Goal: Obtain resource: Obtain resource

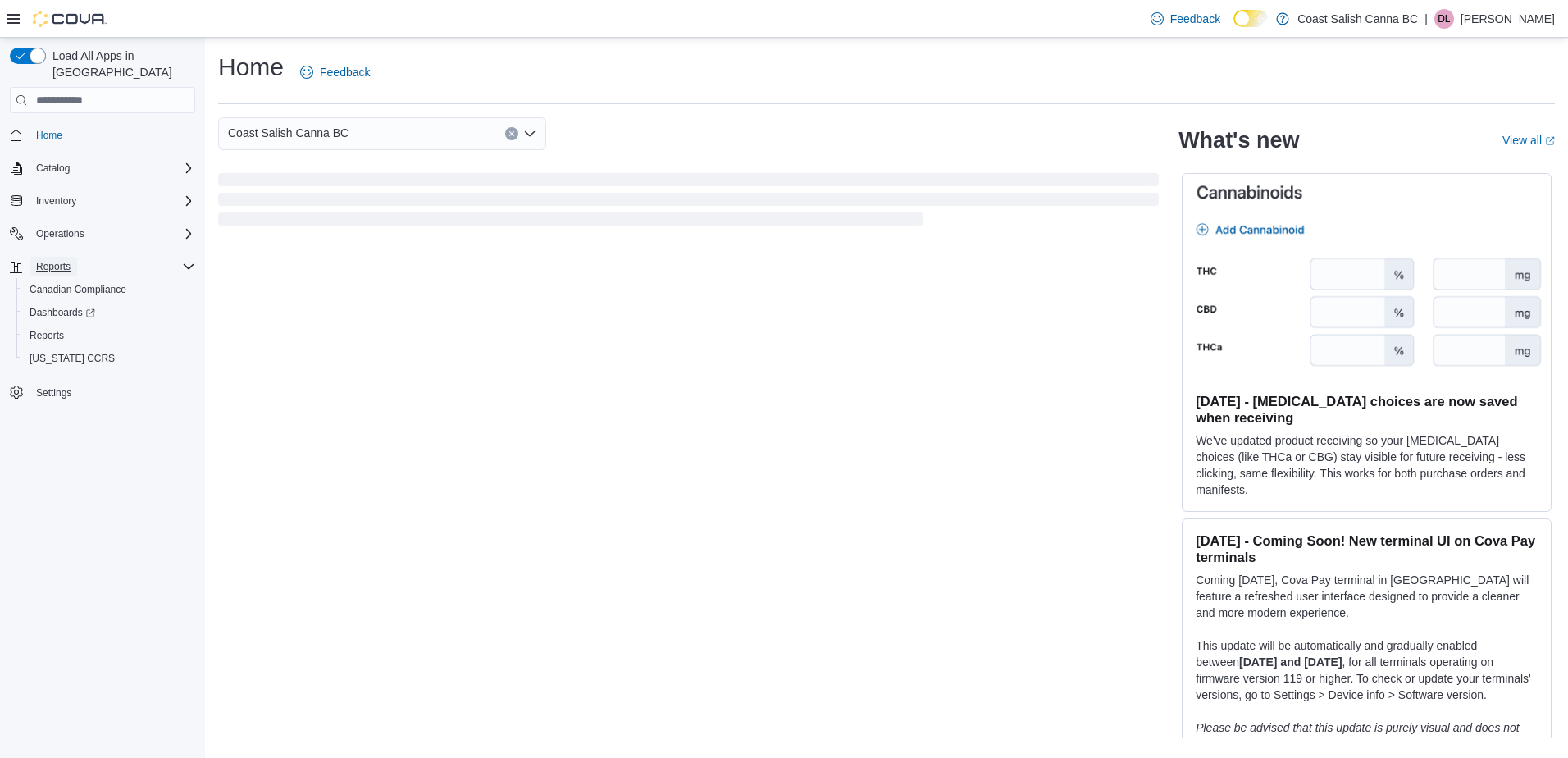
click at [75, 256] on button "Reports" at bounding box center [53, 266] width 47 height 20
click at [65, 260] on span "Reports" at bounding box center [54, 266] width 35 height 13
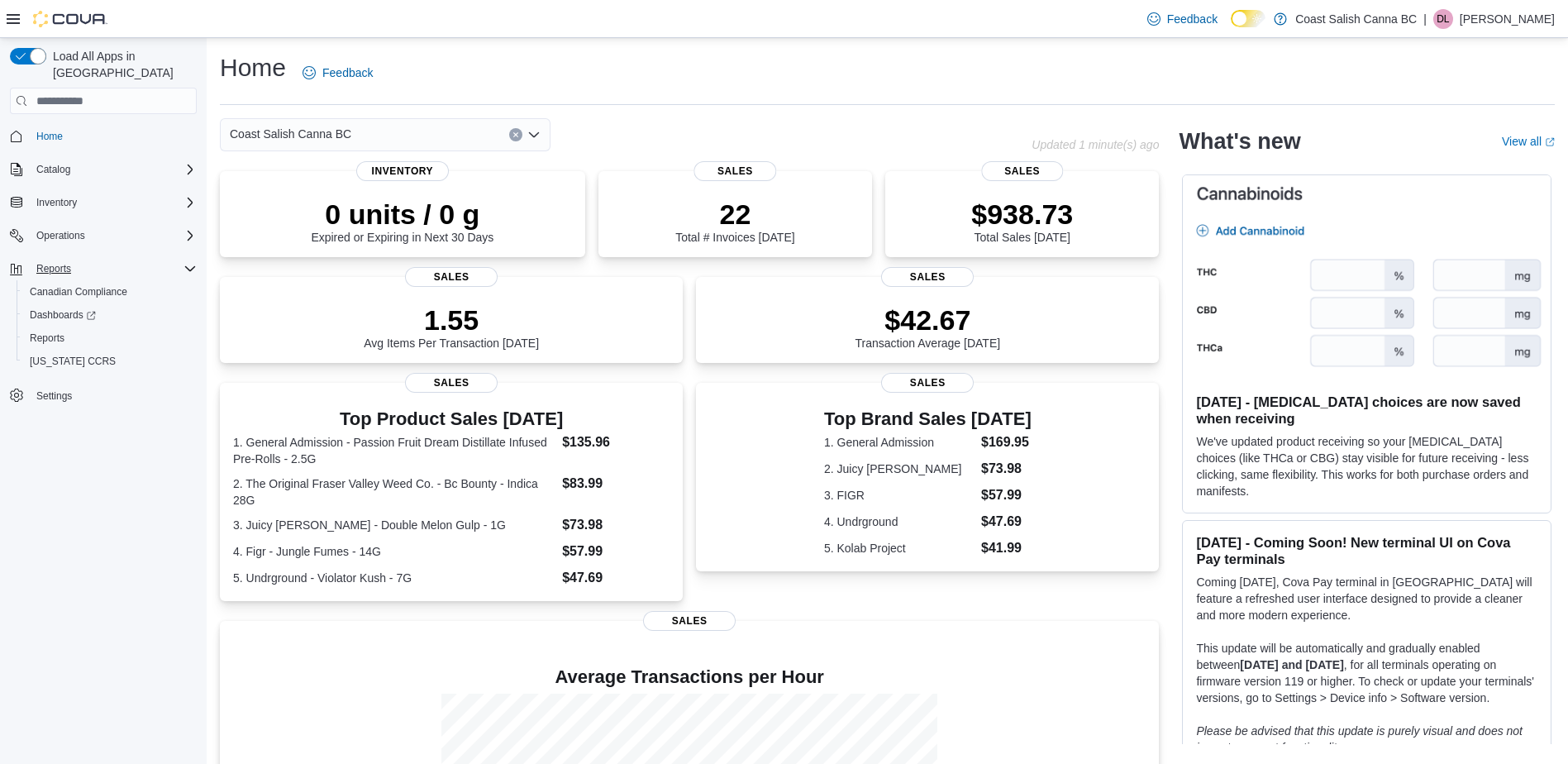
click at [166, 259] on div "Reports" at bounding box center [113, 268] width 167 height 20
click at [52, 262] on span "Reports" at bounding box center [54, 268] width 35 height 13
click at [60, 332] on span "Reports" at bounding box center [47, 338] width 35 height 13
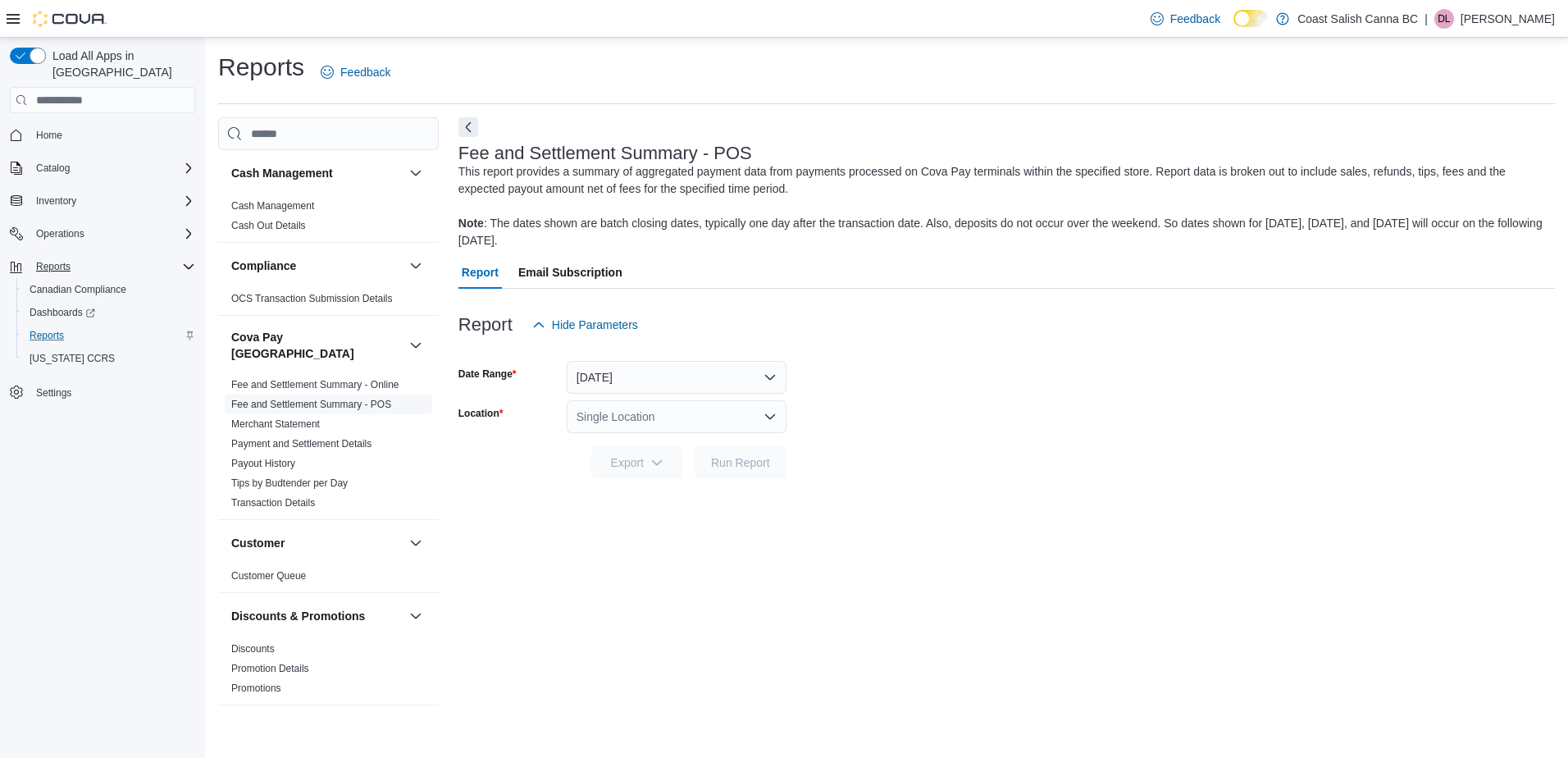
click at [352, 398] on span "Fee and Settlement Summary - POS" at bounding box center [312, 404] width 160 height 13
click at [769, 414] on icon "Open list of options" at bounding box center [769, 416] width 13 height 13
click at [679, 469] on span "[STREET_ADDRESS][PERSON_NAME]" at bounding box center [725, 468] width 208 height 16
click at [759, 457] on span "Run Report" at bounding box center [739, 462] width 59 height 16
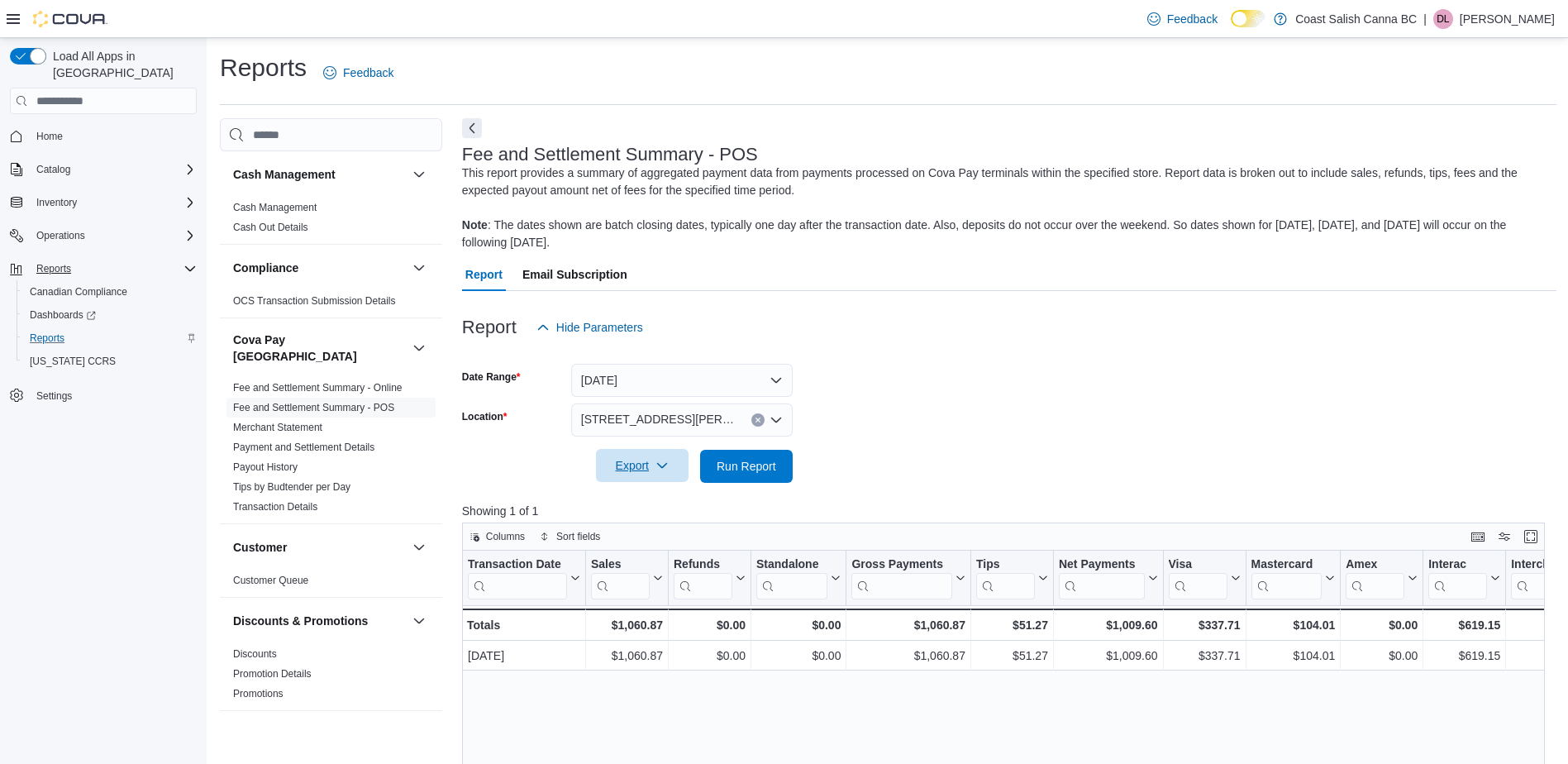
click at [622, 465] on span "Export" at bounding box center [642, 465] width 72 height 33
click at [640, 533] on span "Export to Csv" at bounding box center [644, 532] width 74 height 13
drag, startPoint x: 603, startPoint y: 708, endPoint x: 643, endPoint y: 700, distance: 40.8
drag, startPoint x: 643, startPoint y: 700, endPoint x: 780, endPoint y: 413, distance: 318.0
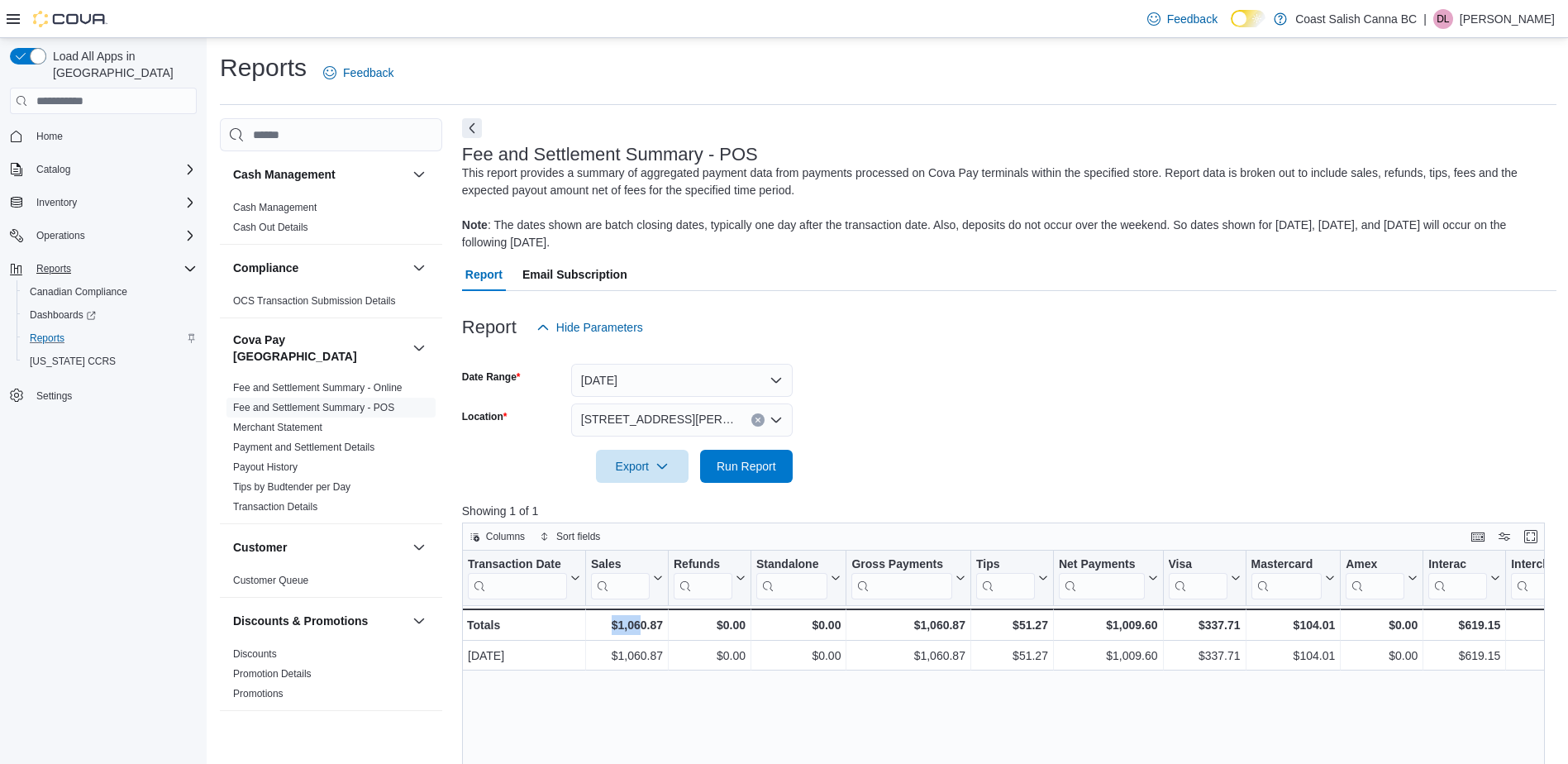
click at [780, 413] on icon "Open list of options" at bounding box center [776, 420] width 13 height 13
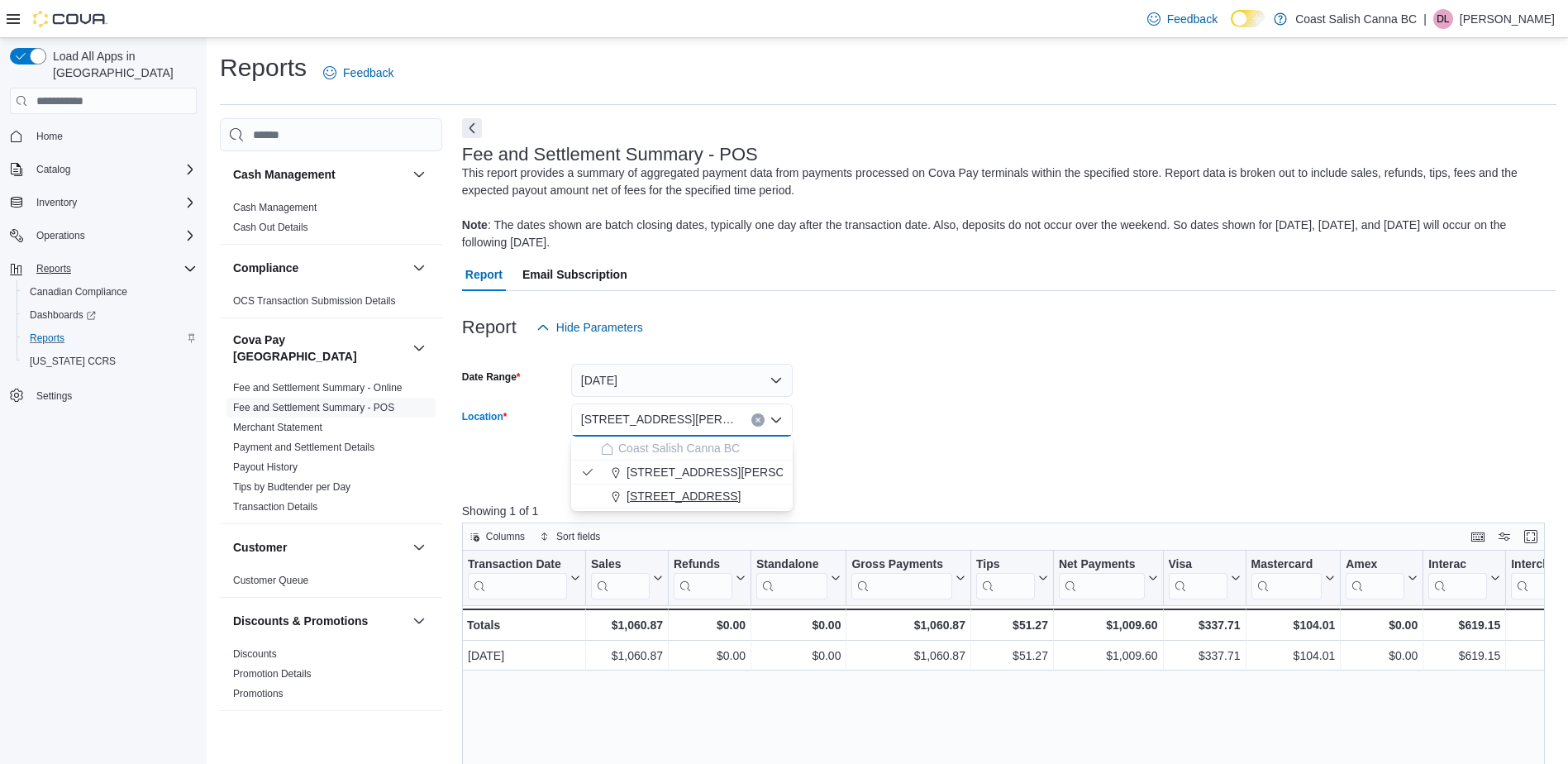
click at [675, 497] on span "1449B Macmillan Road, Nanaimo BC V9X 1M3" at bounding box center [683, 496] width 114 height 16
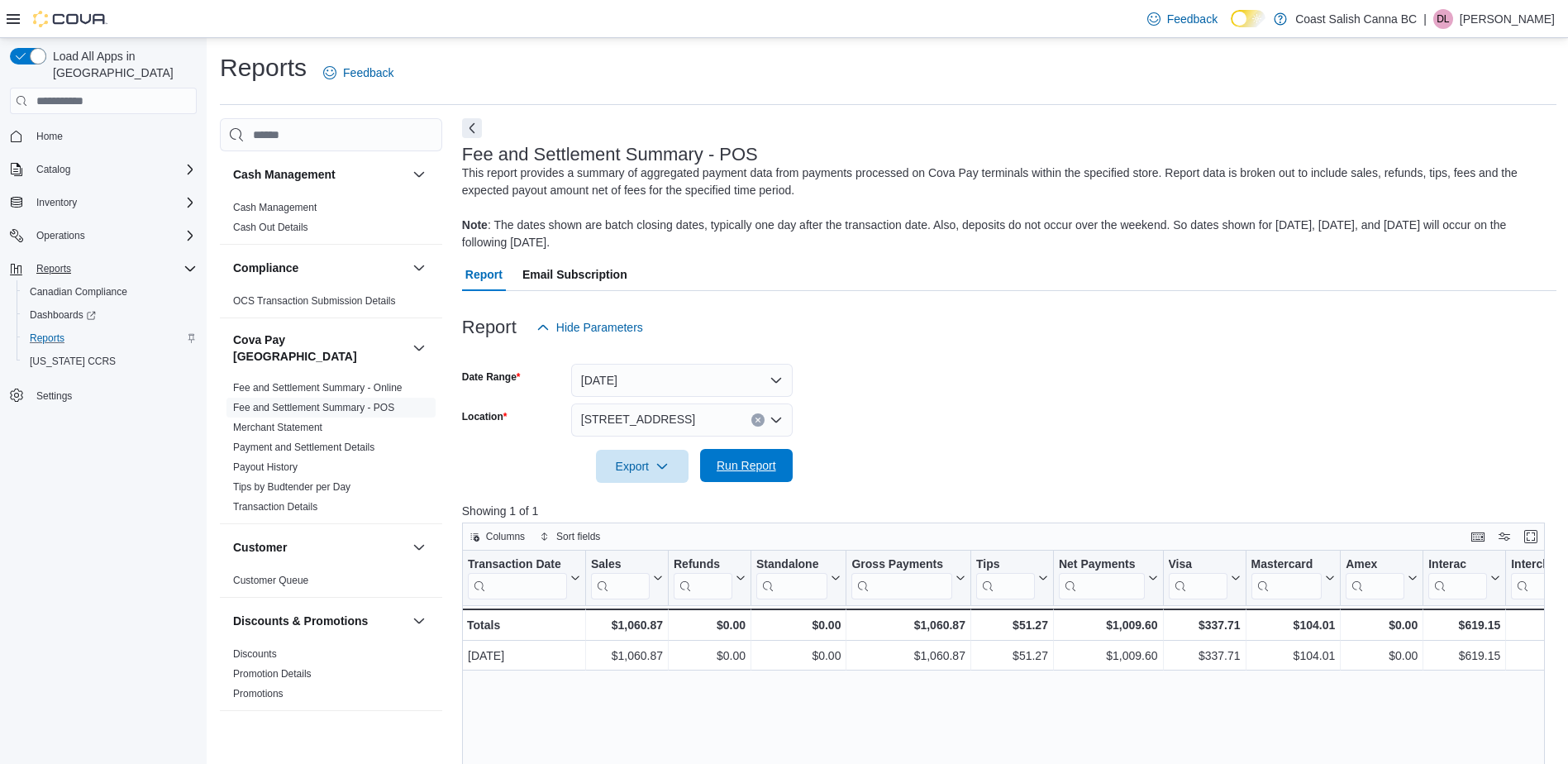
click at [756, 463] on span "Run Report" at bounding box center [746, 465] width 60 height 16
click at [658, 474] on span "Export" at bounding box center [642, 465] width 72 height 33
click at [637, 530] on span "Export to Csv" at bounding box center [644, 532] width 74 height 13
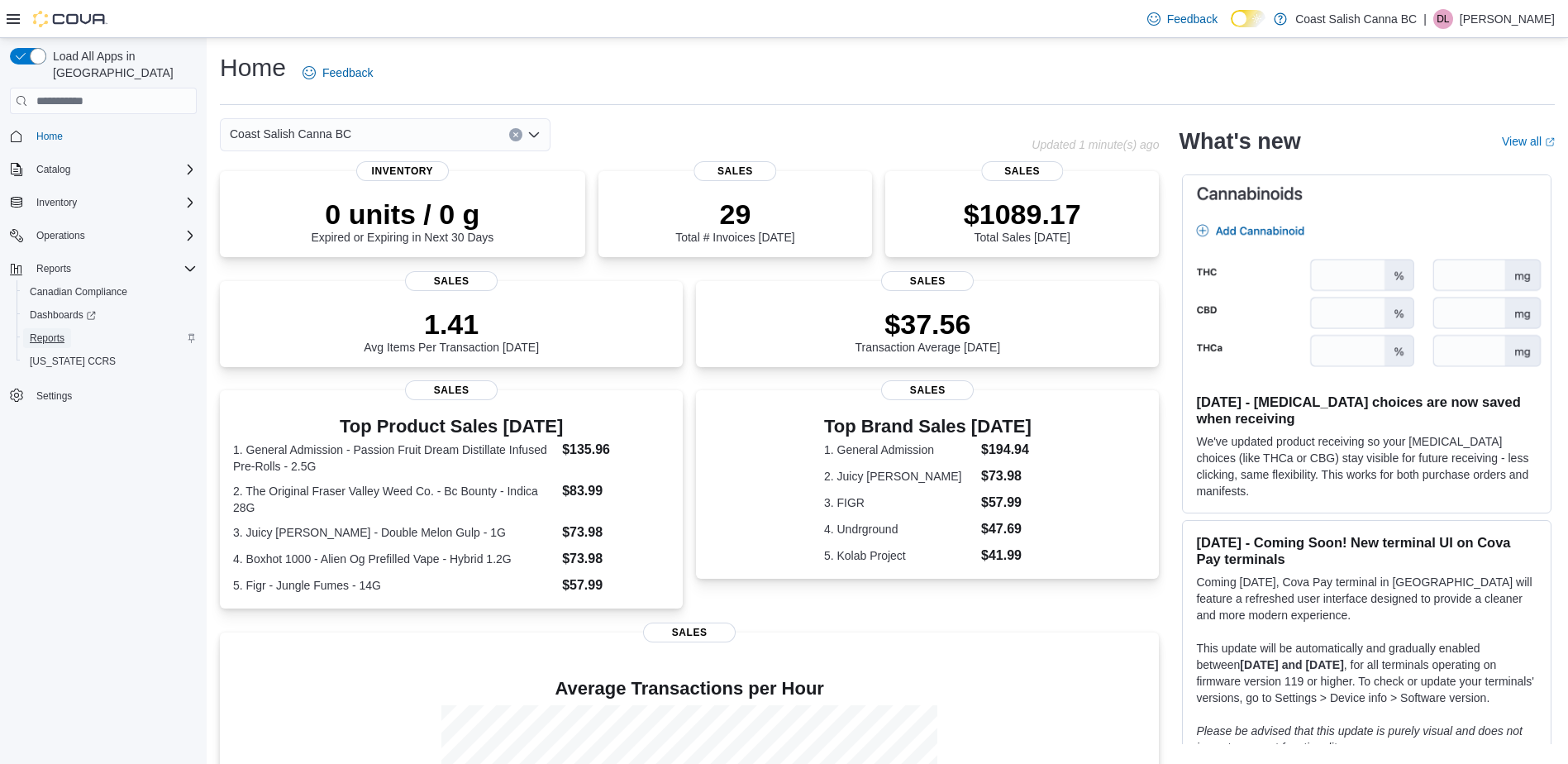
click at [52, 332] on span "Reports" at bounding box center [47, 338] width 35 height 13
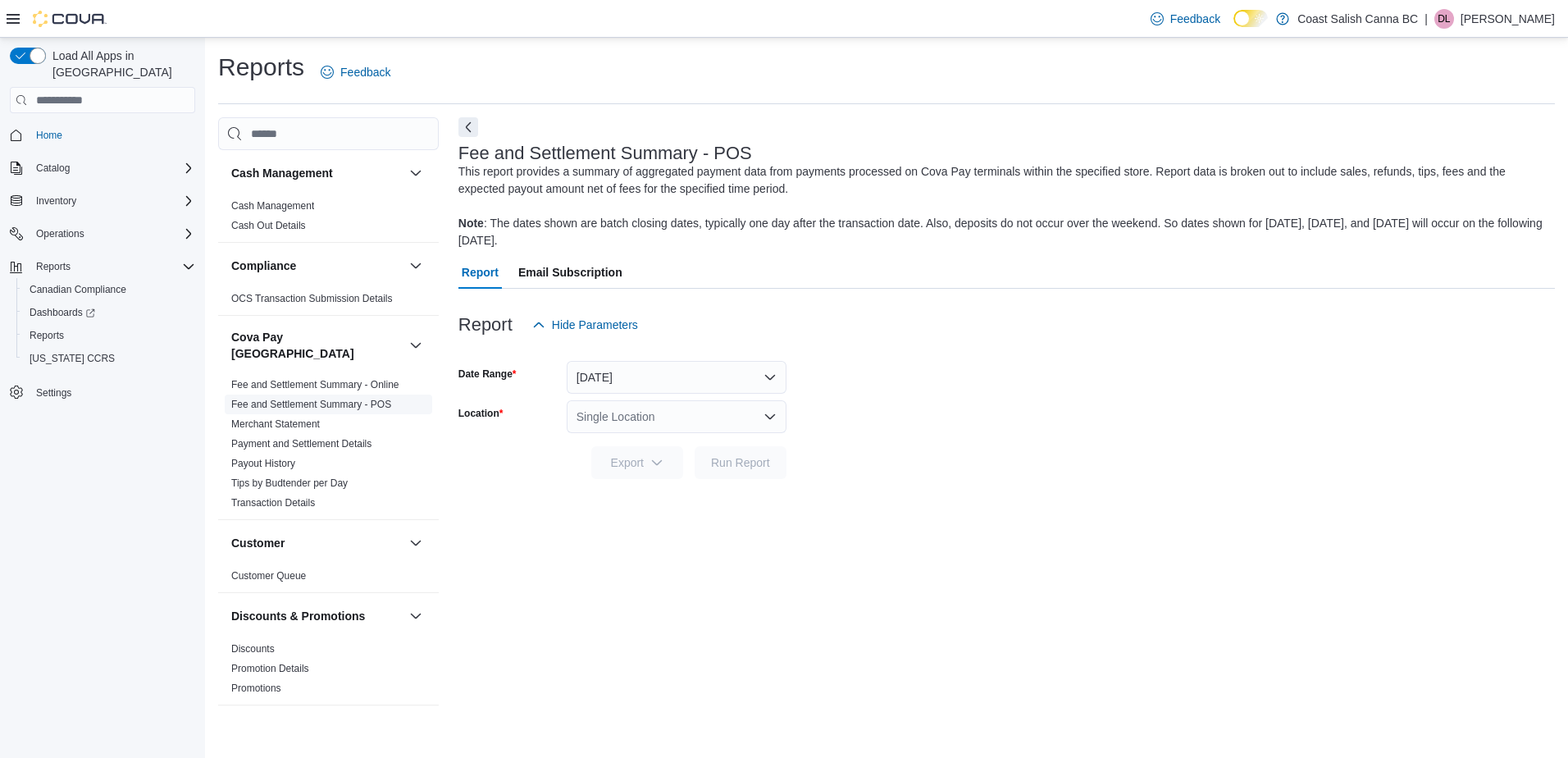
click at [362, 399] on link "Fee and Settlement Summary - POS" at bounding box center [312, 404] width 160 height 12
click at [316, 438] on link "Payment and Settlement Details" at bounding box center [302, 444] width 140 height 12
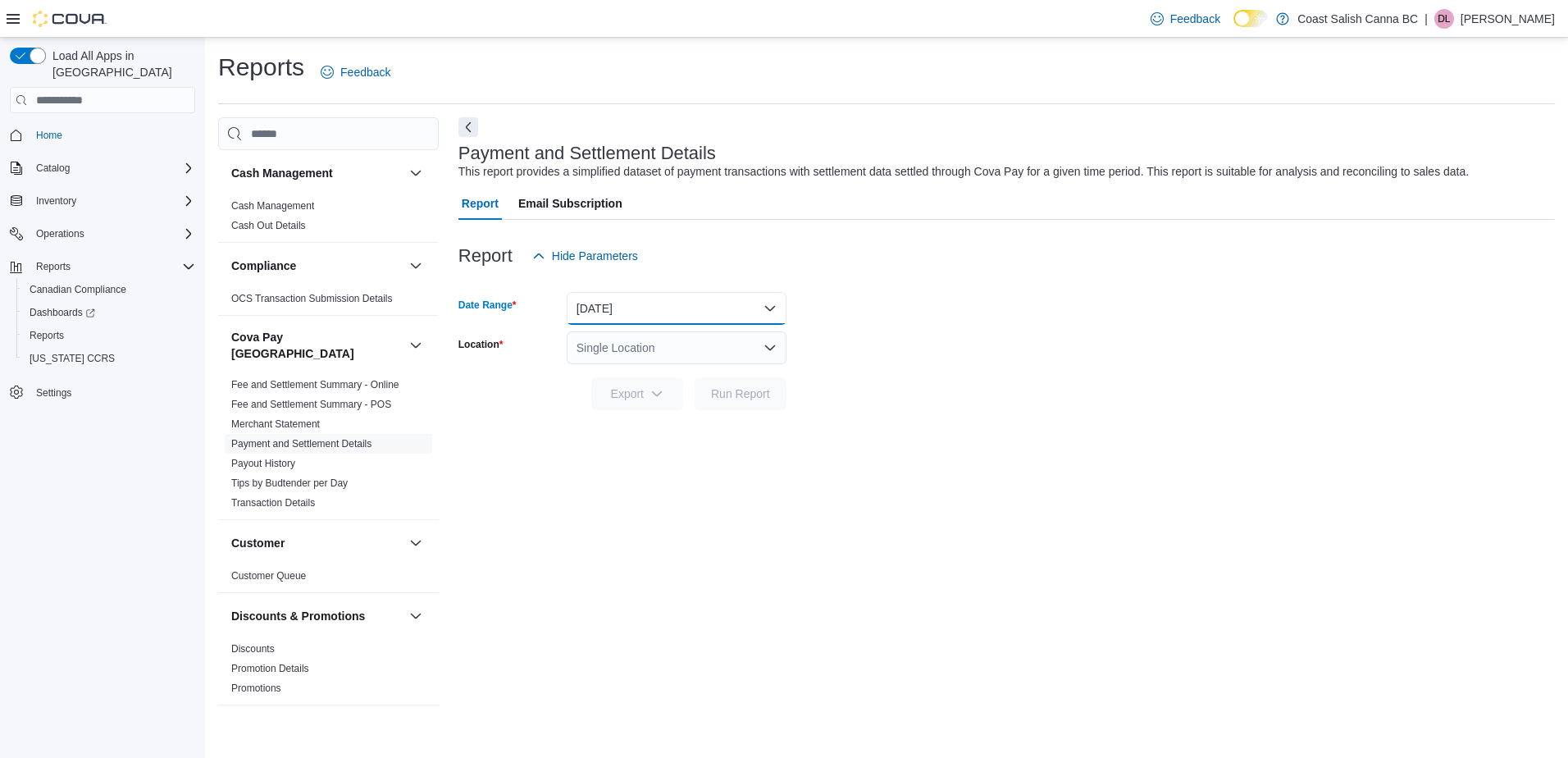
click at [774, 310] on button "Yesterday" at bounding box center [677, 308] width 220 height 33
click at [858, 316] on form "Date Range Yesterday Location Single Location Export Run Report" at bounding box center [1007, 342] width 1097 height 138
click at [670, 345] on div "Single Location" at bounding box center [677, 348] width 220 height 33
click at [819, 334] on form "Date Range Yesterday Location Single Location Combo box. Selected. Combo box in…" at bounding box center [1007, 342] width 1097 height 138
click at [769, 341] on icon "Open list of options" at bounding box center [769, 347] width 13 height 13
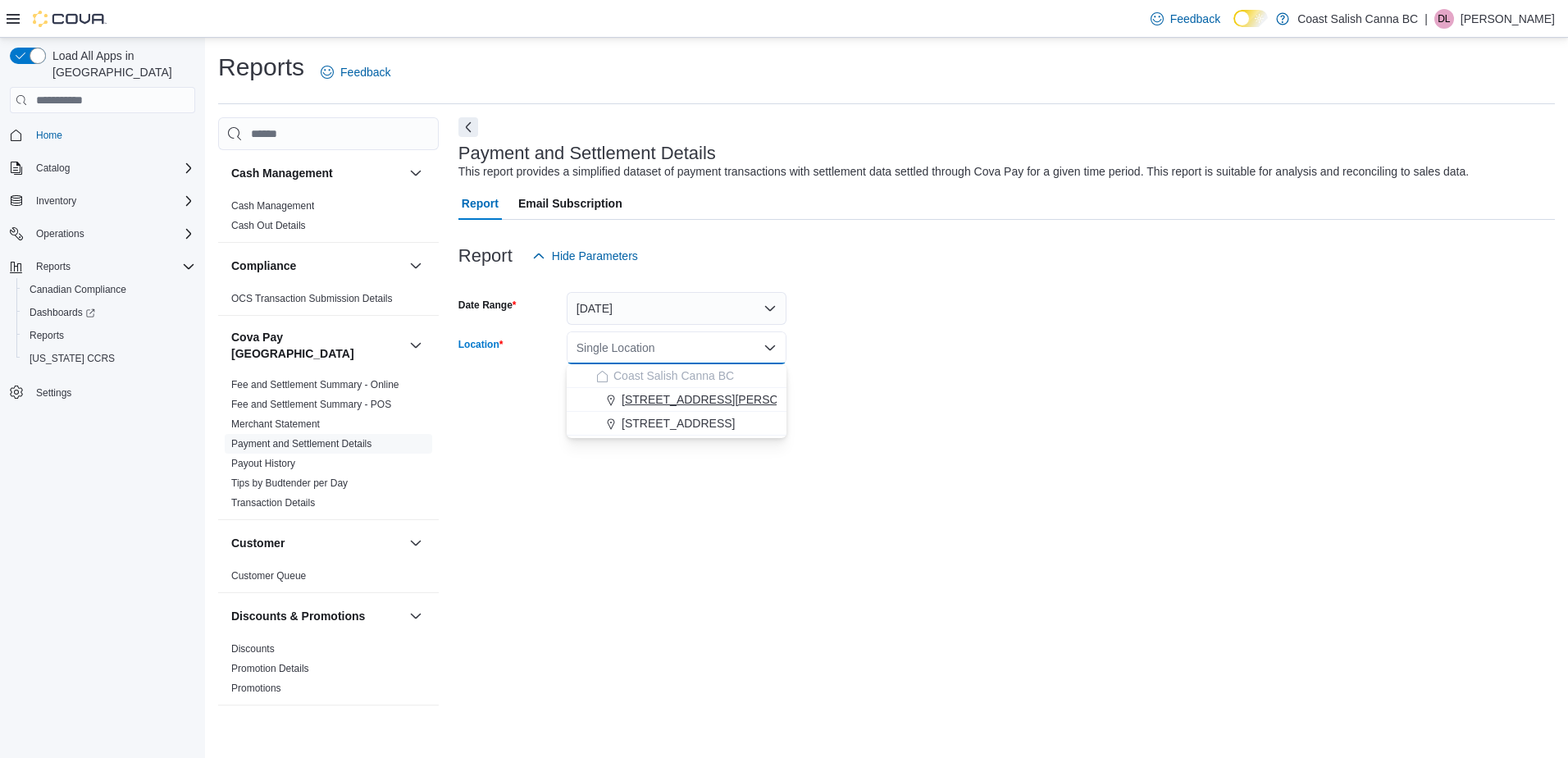
click at [738, 401] on span "102-1840 Stewart Avenue Nanaimo V9S 4E6" at bounding box center [725, 400] width 208 height 16
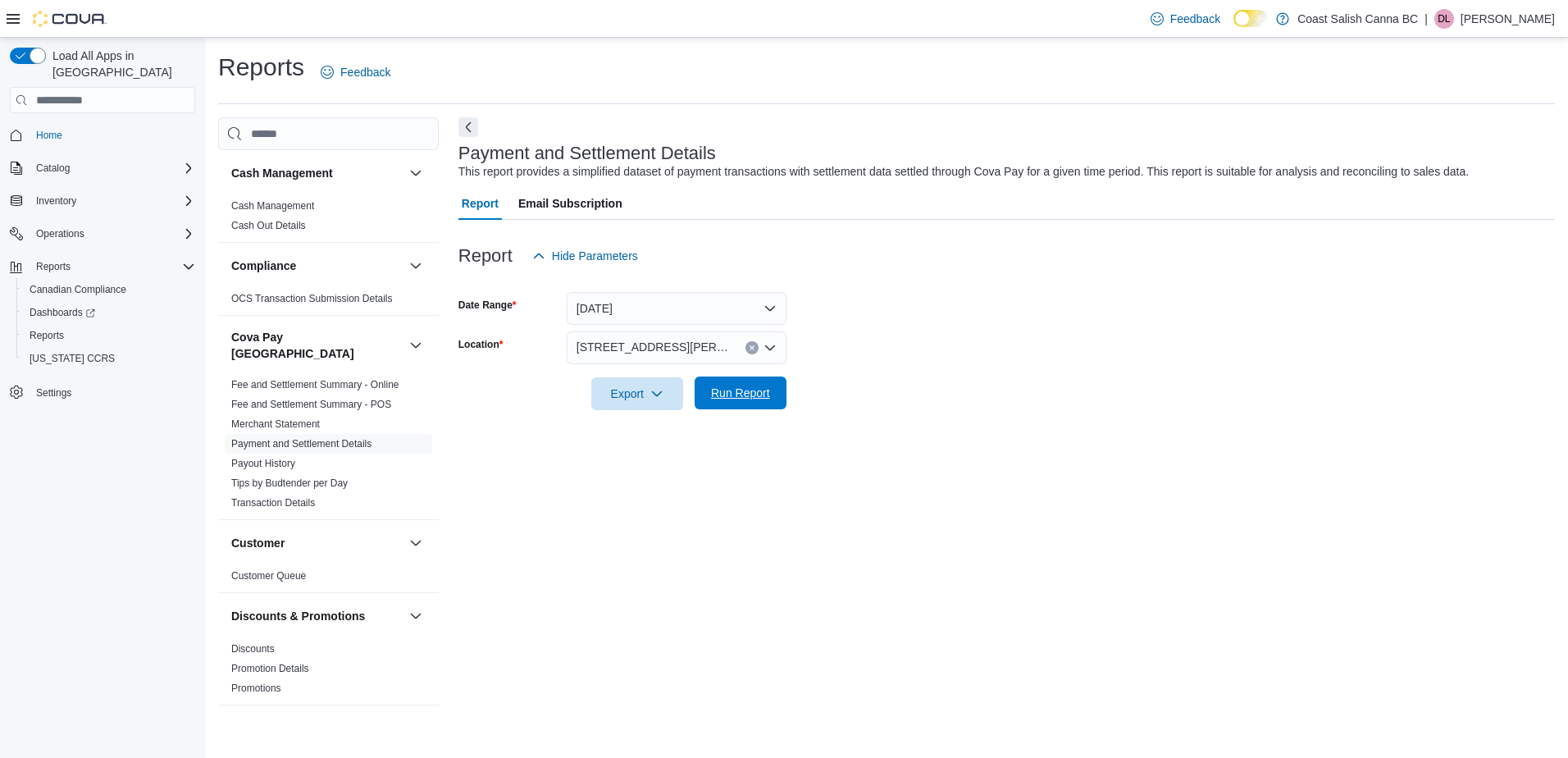
click at [732, 392] on span "Run Report" at bounding box center [739, 393] width 59 height 16
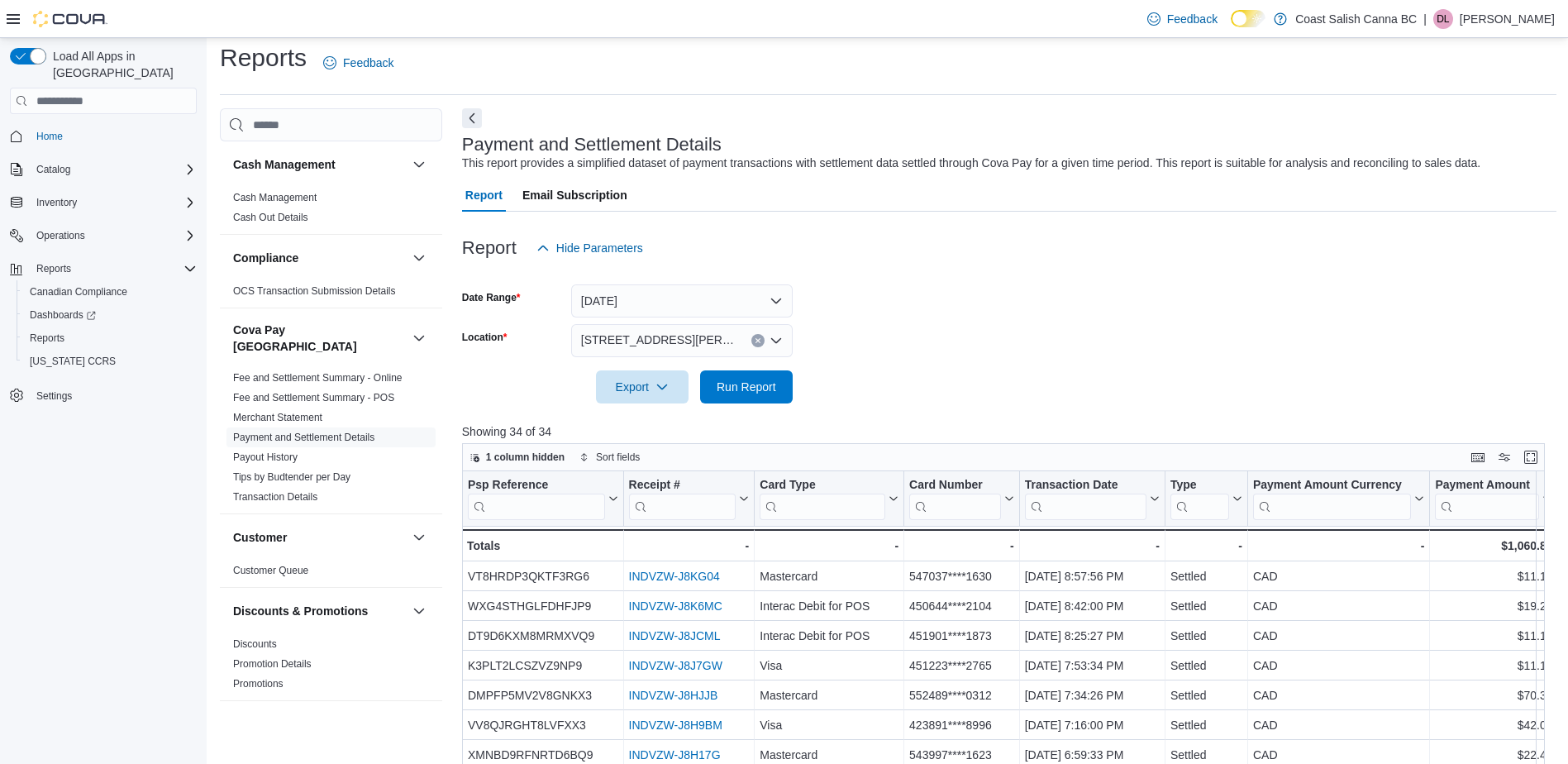
scroll to position [9, 0]
click at [670, 388] on span "Export" at bounding box center [642, 387] width 72 height 33
click at [667, 422] on span "Export to Excel" at bounding box center [644, 420] width 74 height 13
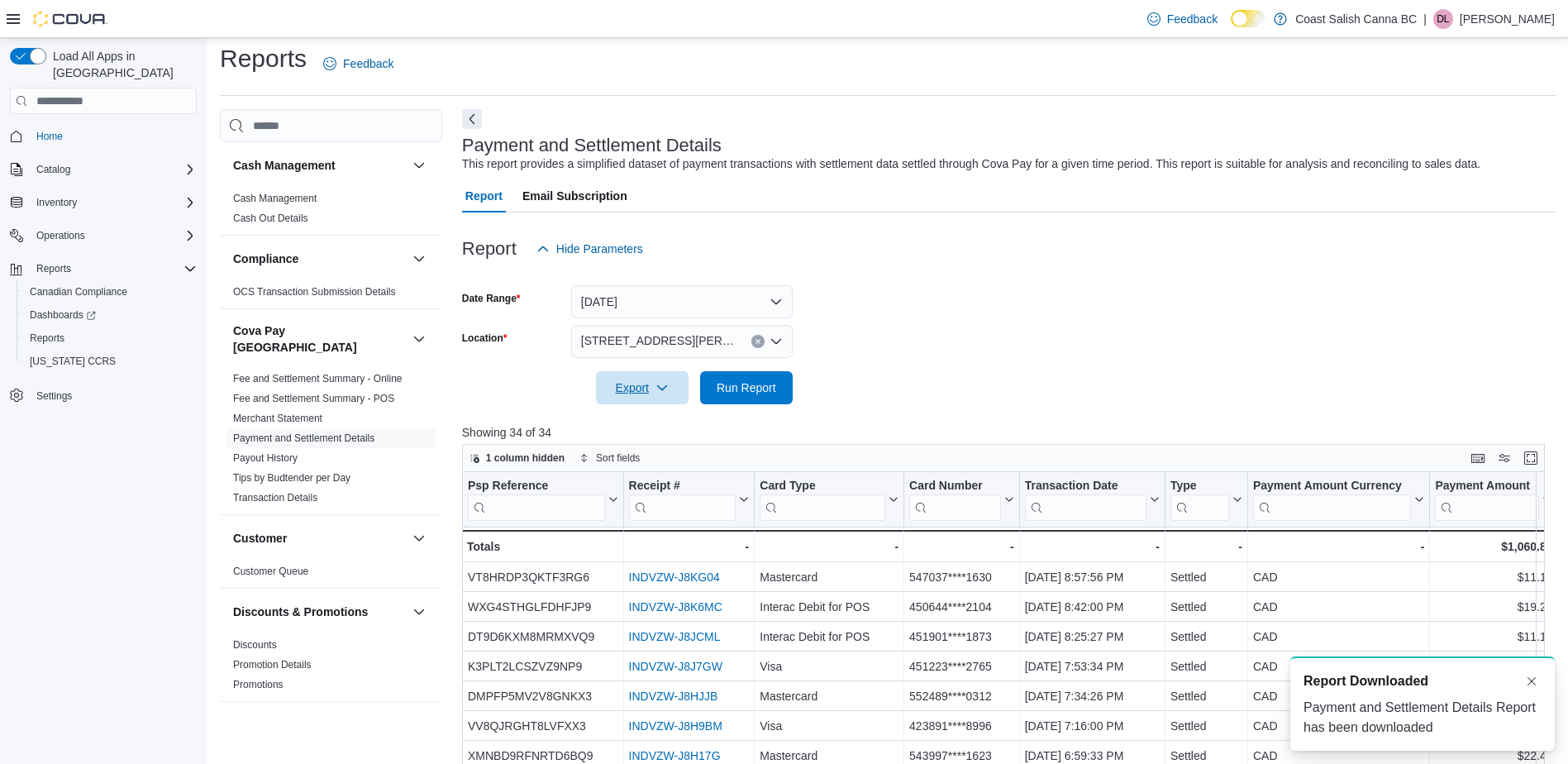
scroll to position [0, 0]
click at [776, 306] on button "Yesterday" at bounding box center [682, 301] width 222 height 33
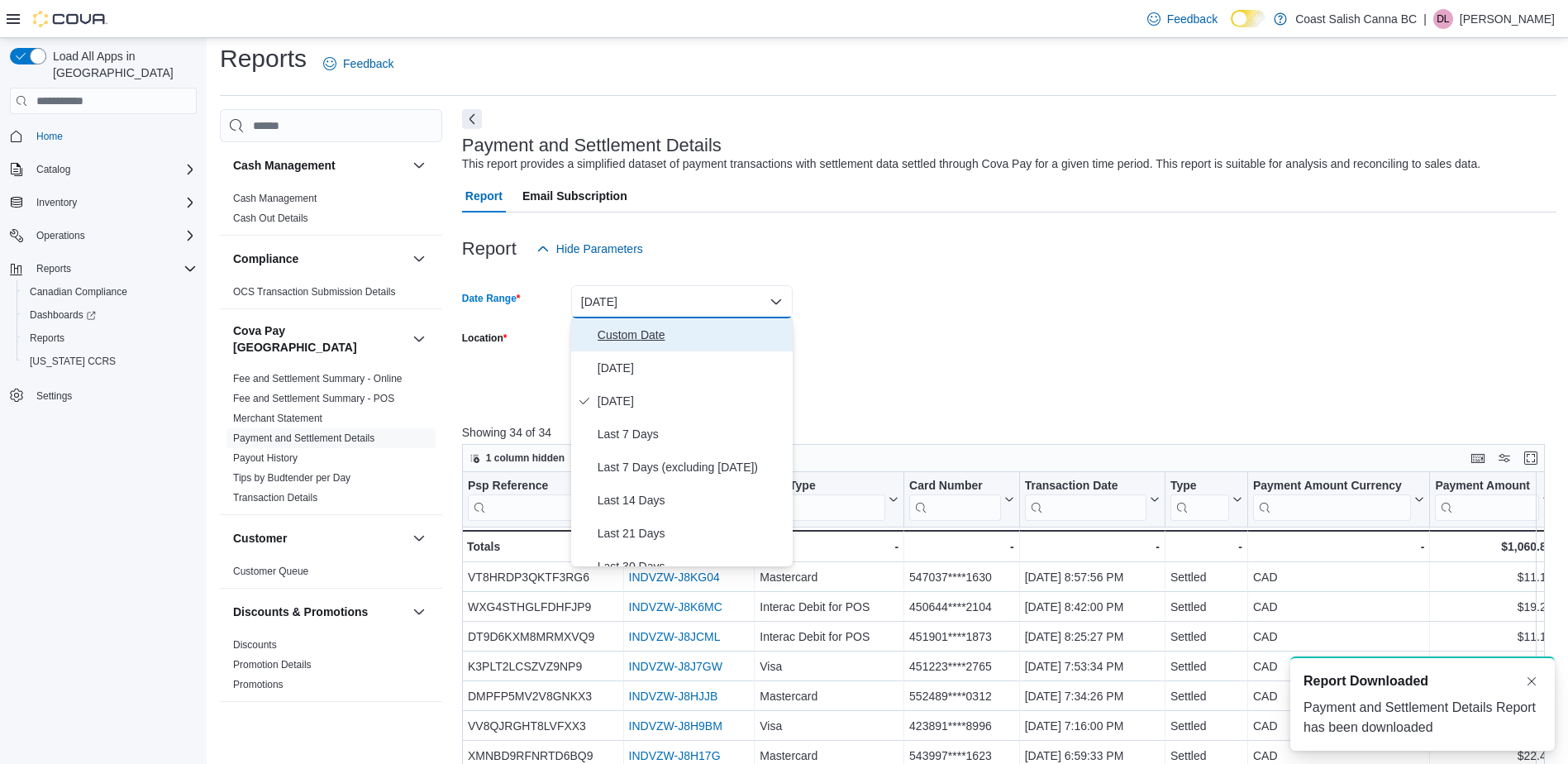
click at [681, 344] on span "Custom Date" at bounding box center [692, 335] width 189 height 20
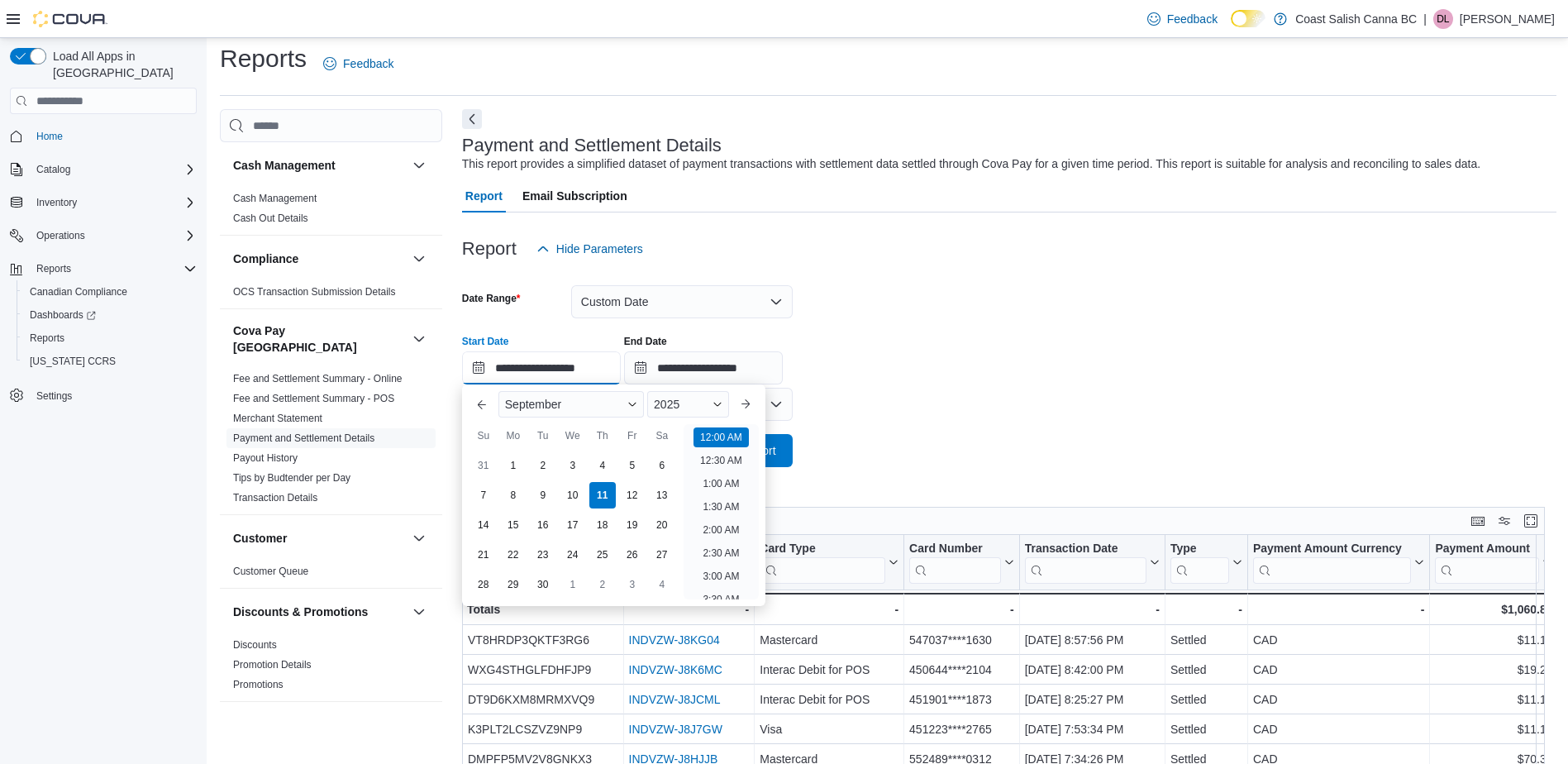
click at [582, 366] on input "**********" at bounding box center [541, 368] width 158 height 33
click at [605, 463] on div "4" at bounding box center [603, 466] width 29 height 29
type input "**********"
click at [872, 304] on form "**********" at bounding box center [1009, 366] width 1094 height 202
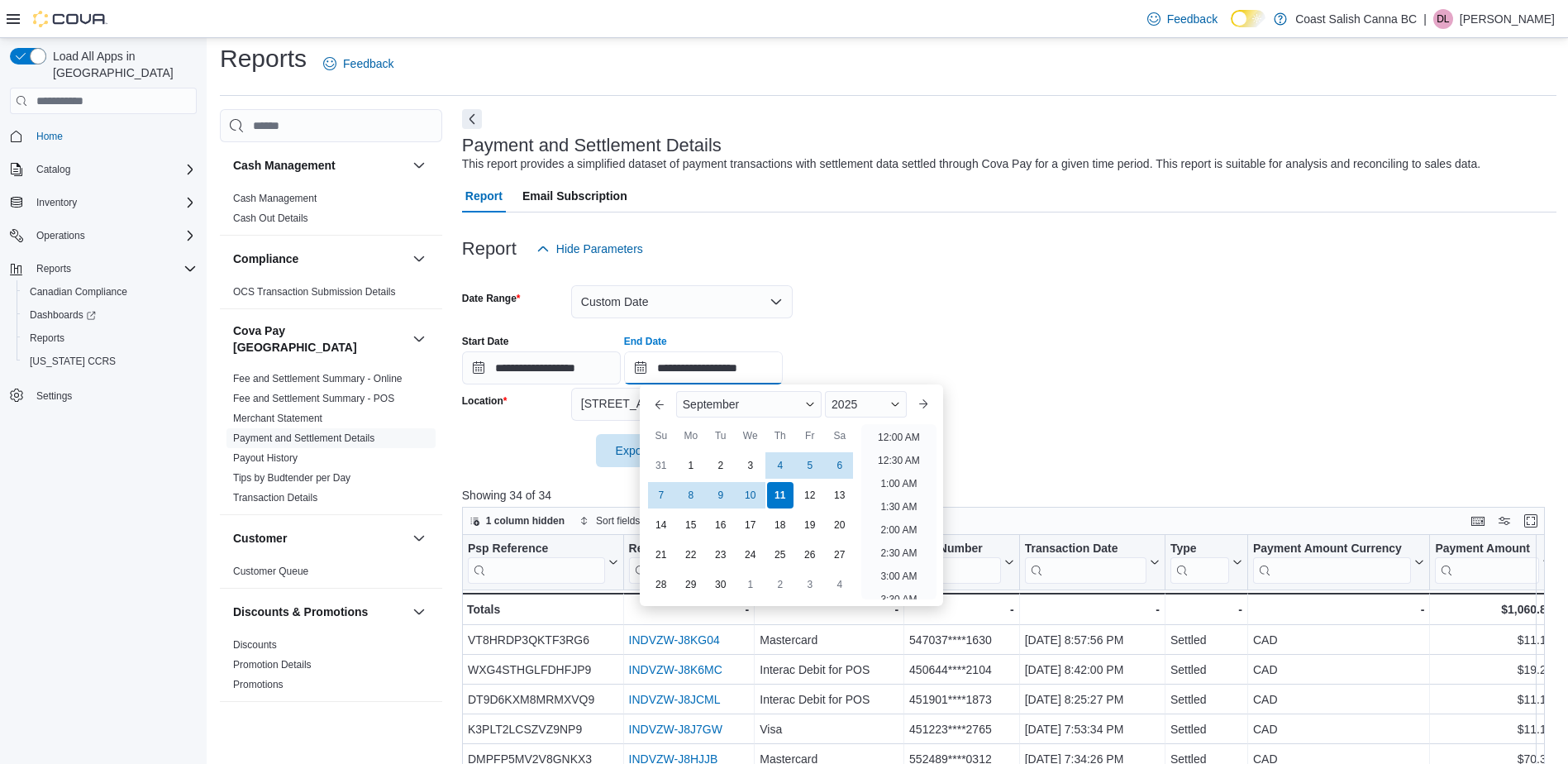
scroll to position [939, 0]
click at [688, 367] on input "**********" at bounding box center [702, 368] width 158 height 33
click at [776, 465] on div "4" at bounding box center [780, 466] width 29 height 29
type input "**********"
click at [914, 318] on form "**********" at bounding box center [1009, 366] width 1094 height 202
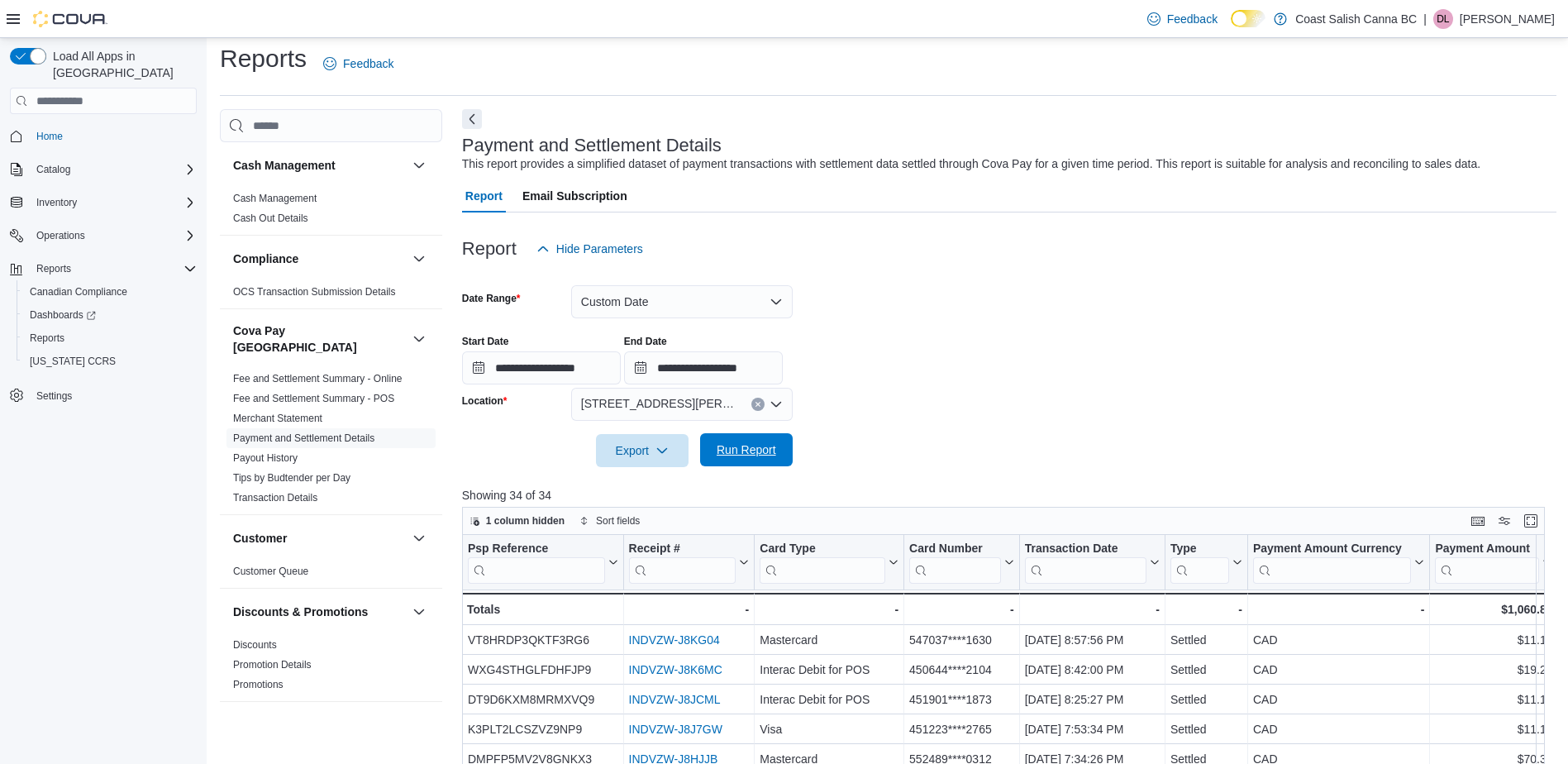
click at [744, 448] on span "Run Report" at bounding box center [746, 450] width 60 height 16
click at [663, 450] on icon "button" at bounding box center [662, 450] width 13 height 13
click at [662, 491] on button "Export to Excel" at bounding box center [645, 484] width 94 height 33
click at [1056, 102] on div "Reports Feedback Cash Management Cash Management Cash Out Details Compliance OC…" at bounding box center [887, 580] width 1336 height 1075
